Goal: Communication & Community: Answer question/provide support

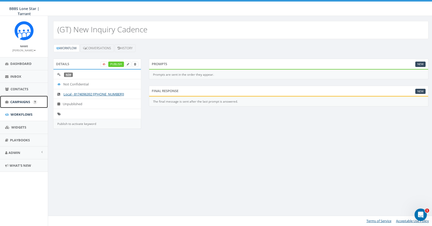
click at [22, 100] on span "Campaigns" at bounding box center [20, 102] width 20 height 5
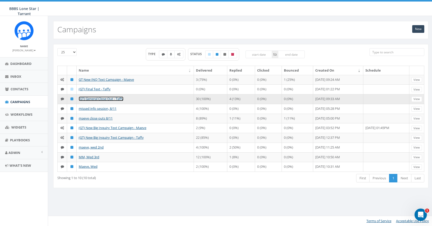
click at [96, 99] on link "(GT) General Close Out - Taffy" at bounding box center [101, 99] width 45 height 5
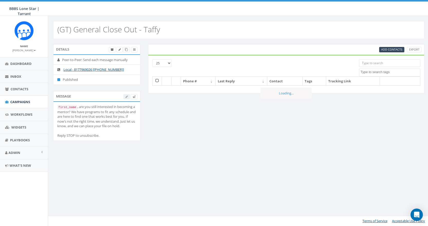
select select
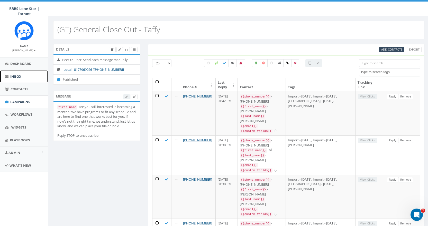
click at [17, 78] on span "Inbox" at bounding box center [15, 76] width 11 height 5
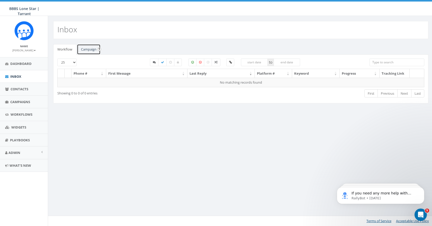
click at [90, 47] on link "Campaign" at bounding box center [89, 49] width 24 height 11
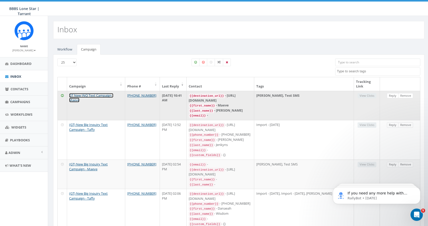
click at [87, 96] on link "GT New INQ Text Campaign - Maeve" at bounding box center [91, 98] width 44 height 10
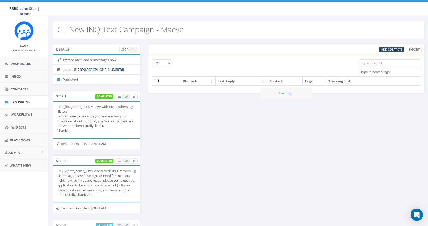
select select
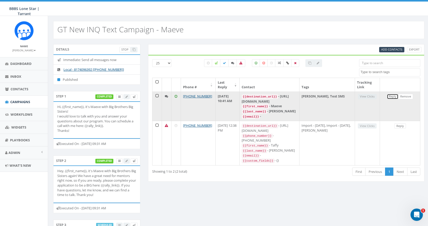
click at [392, 96] on link "Reply" at bounding box center [393, 96] width 12 height 5
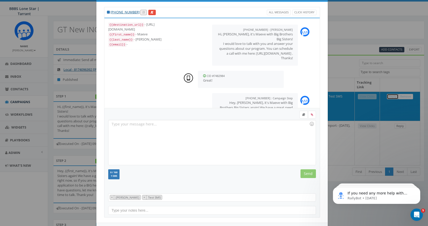
scroll to position [31, 0]
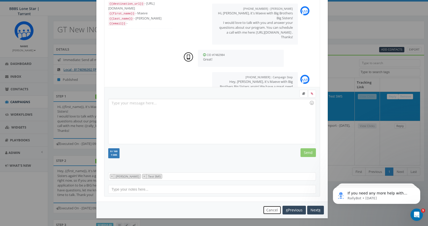
click at [269, 211] on button "Cancel" at bounding box center [272, 210] width 18 height 9
